Goal: Information Seeking & Learning: Learn about a topic

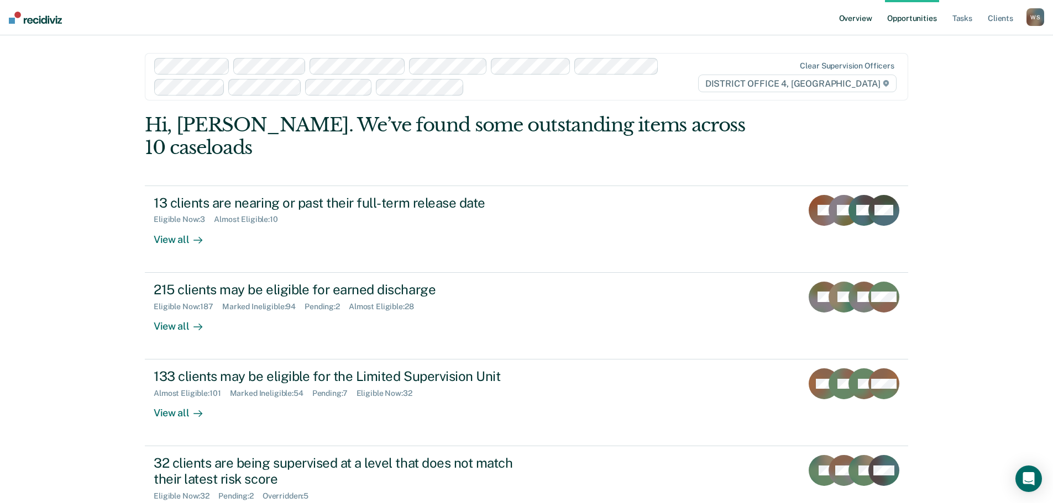
click at [862, 18] on link "Overview" at bounding box center [856, 17] width 38 height 35
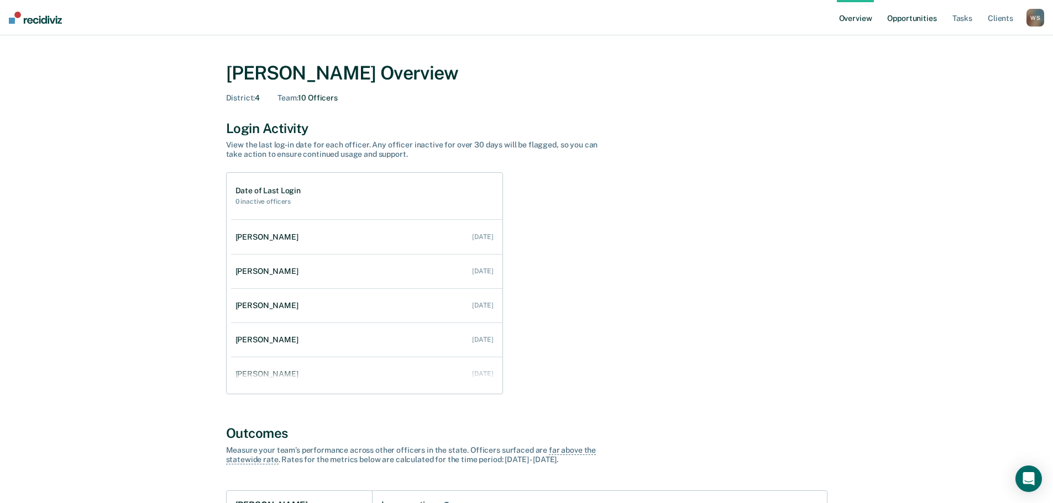
click at [900, 15] on link "Opportunities" at bounding box center [912, 17] width 54 height 35
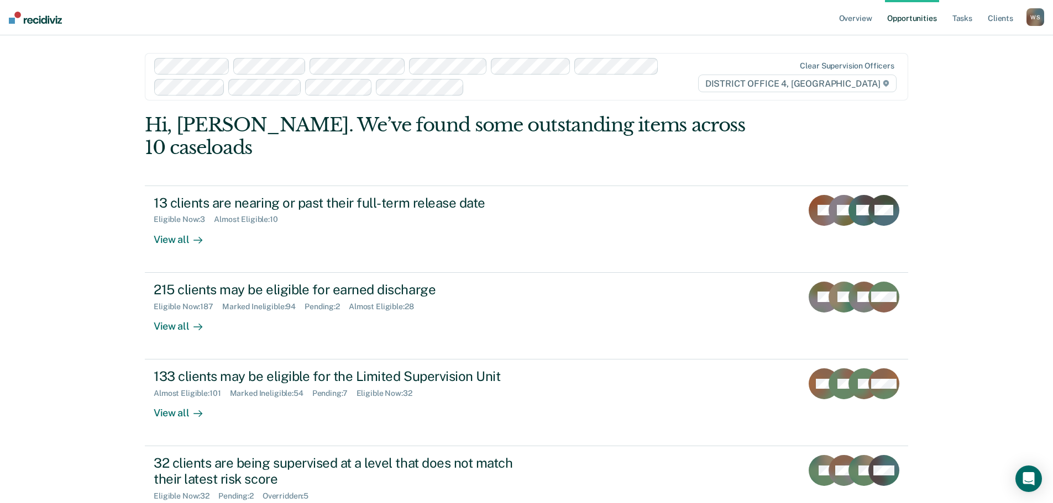
click at [1039, 17] on div "W S" at bounding box center [1035, 17] width 18 height 18
click at [989, 70] on link "Go to Operations" at bounding box center [990, 72] width 89 height 9
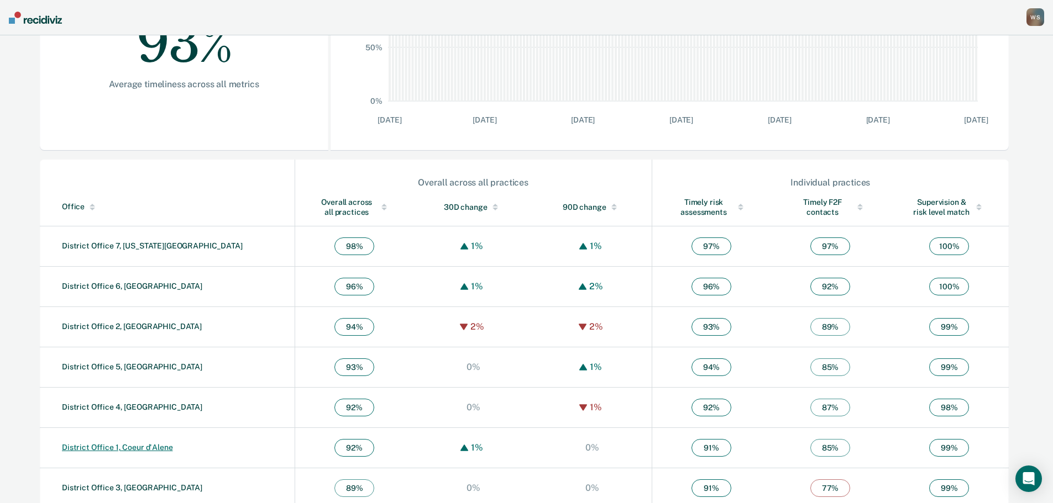
scroll to position [267, 0]
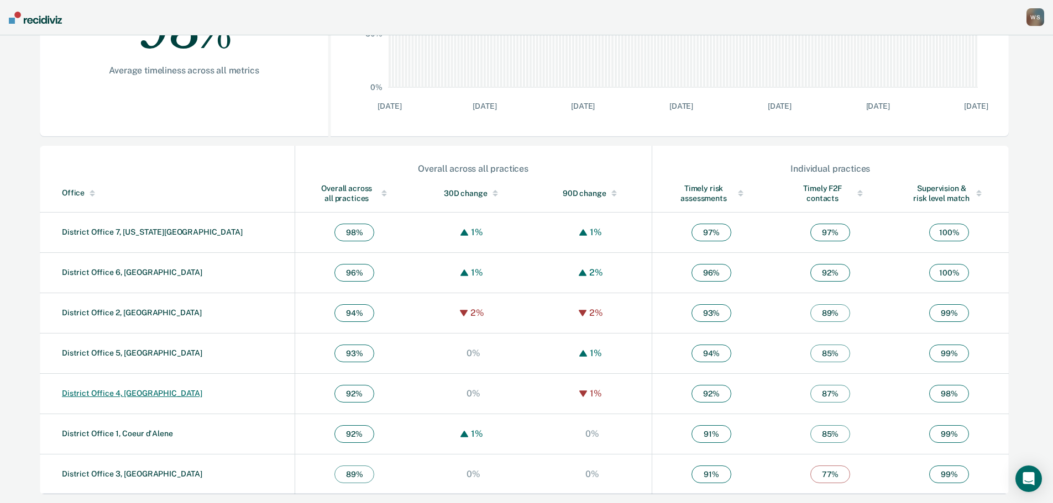
click at [106, 391] on link "District Office 4, [GEOGRAPHIC_DATA]" at bounding box center [132, 393] width 140 height 9
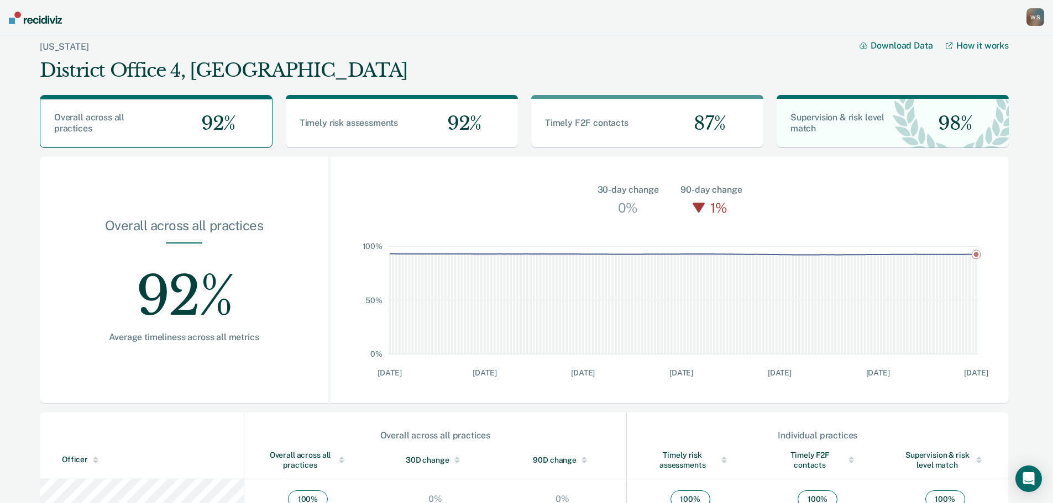
click at [1032, 18] on div "W S" at bounding box center [1035, 17] width 18 height 18
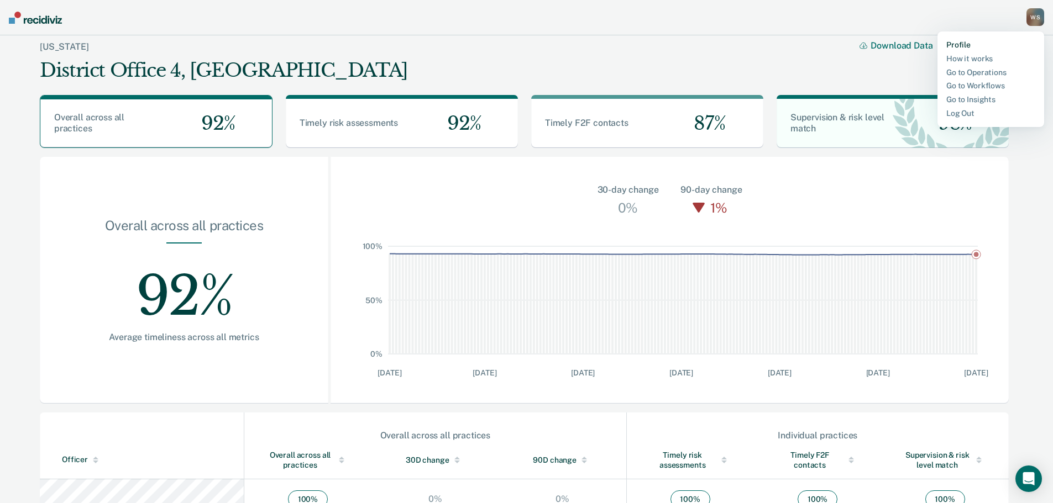
click at [958, 45] on link "Profile" at bounding box center [990, 44] width 89 height 9
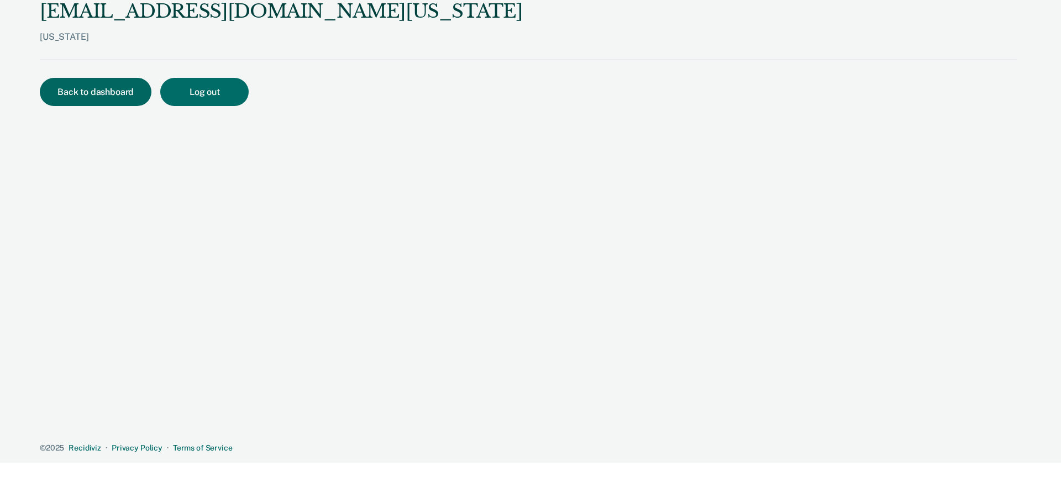
click at [103, 93] on button "Back to dashboard" at bounding box center [96, 92] width 112 height 28
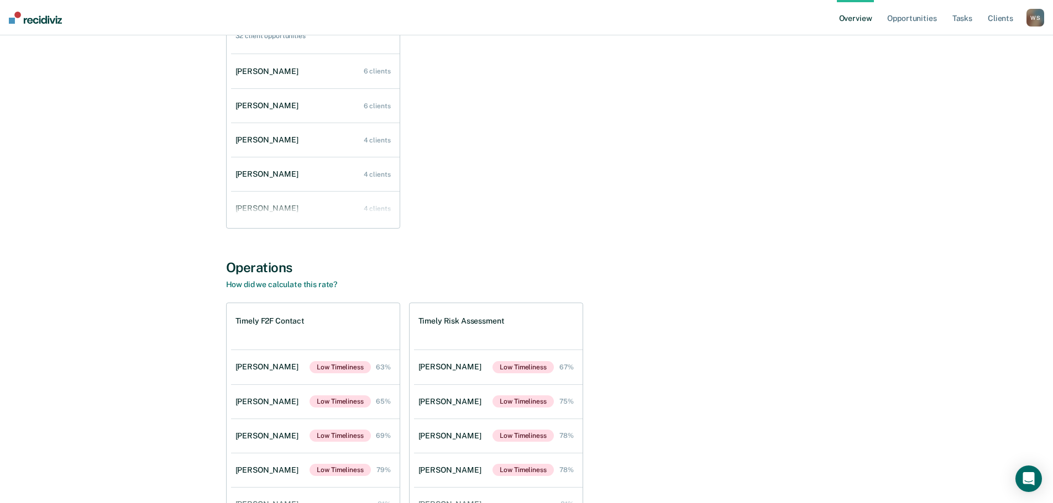
scroll to position [1074, 0]
